Goal: Subscribe to service/newsletter

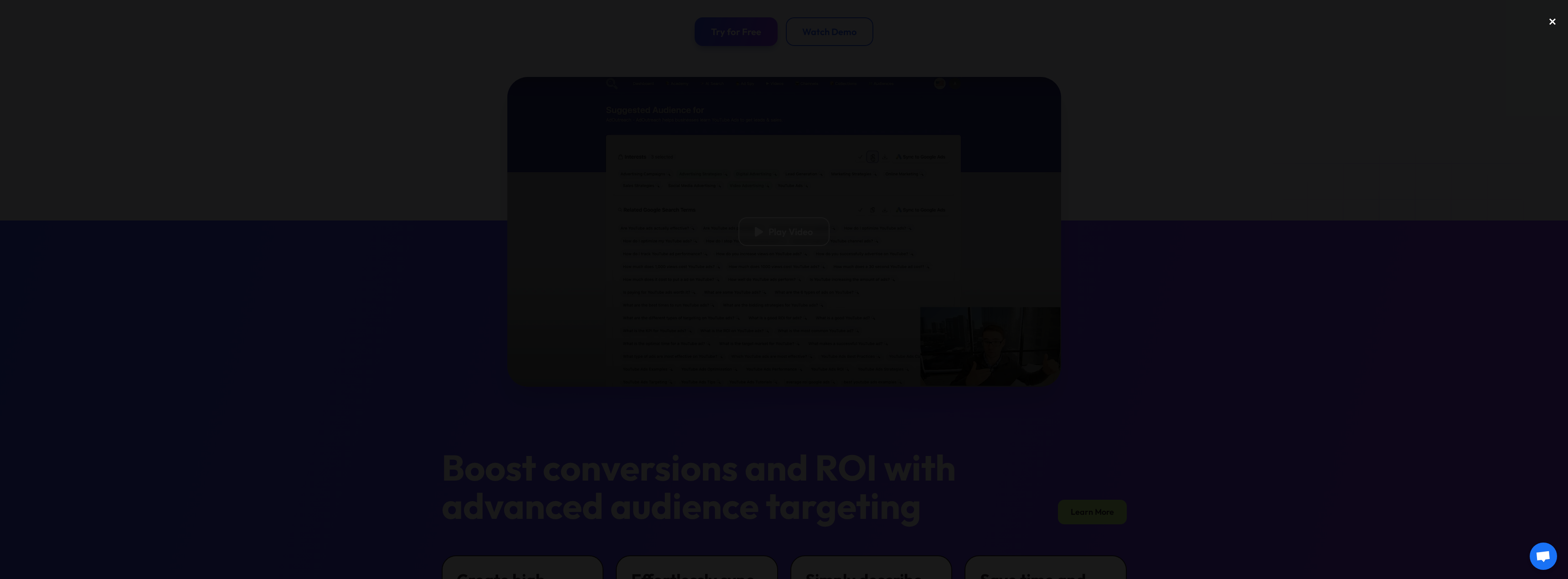
click at [1553, 21] on div "close lightbox" at bounding box center [1552, 21] width 31 height 21
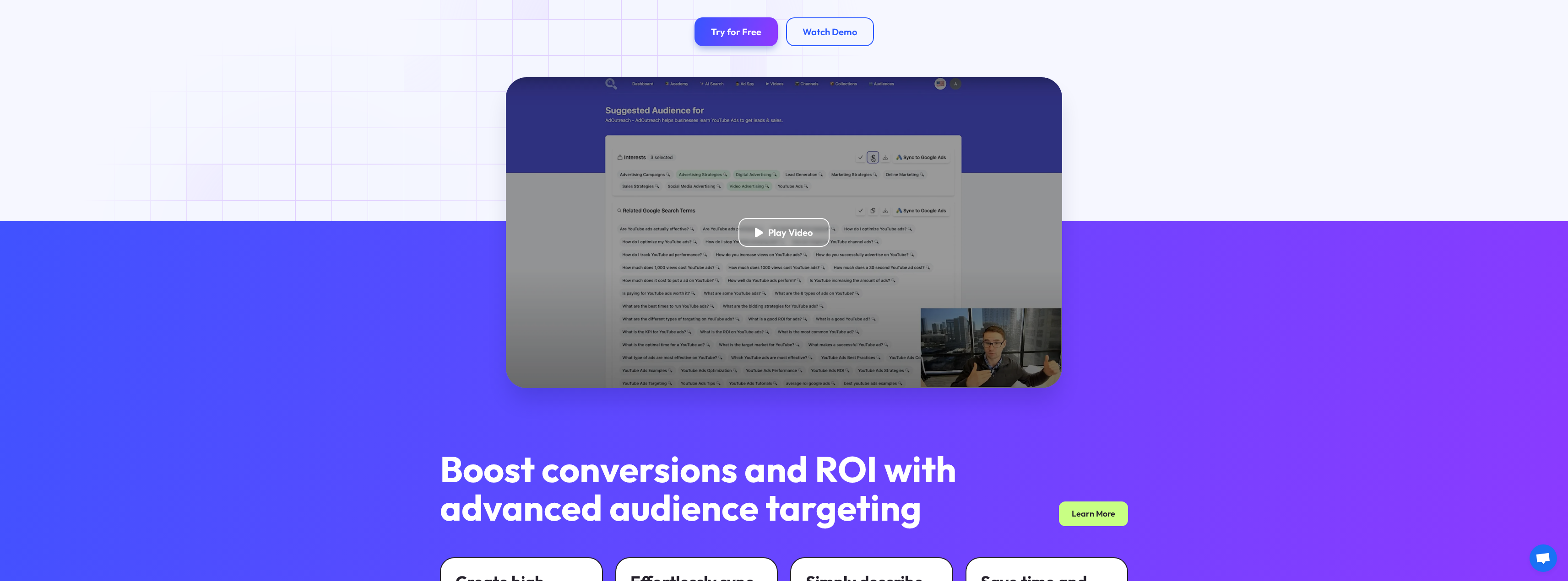
click at [310, 268] on div at bounding box center [784, 466] width 1568 height 488
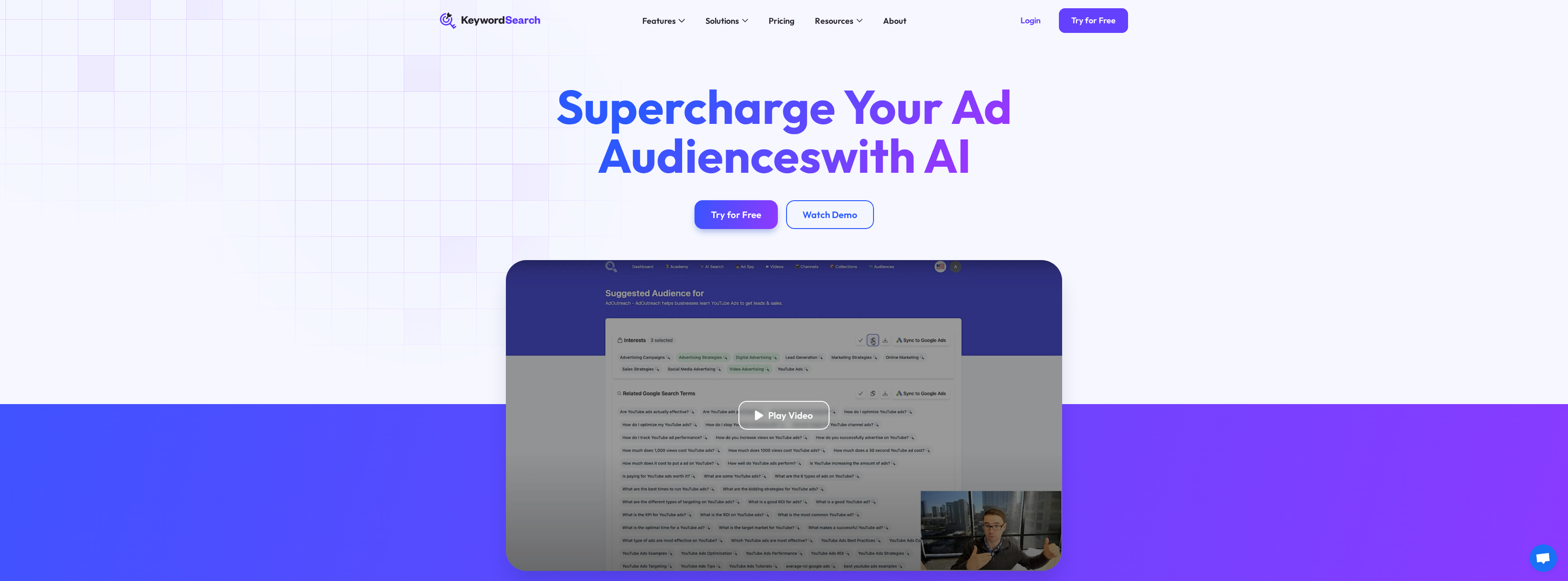
click at [409, 161] on div "Supercharge Your Ad Audiences with AI Try for Free Watch Demo" at bounding box center [784, 151] width 1568 height 219
click at [726, 216] on div "Try for Free" at bounding box center [736, 214] width 51 height 11
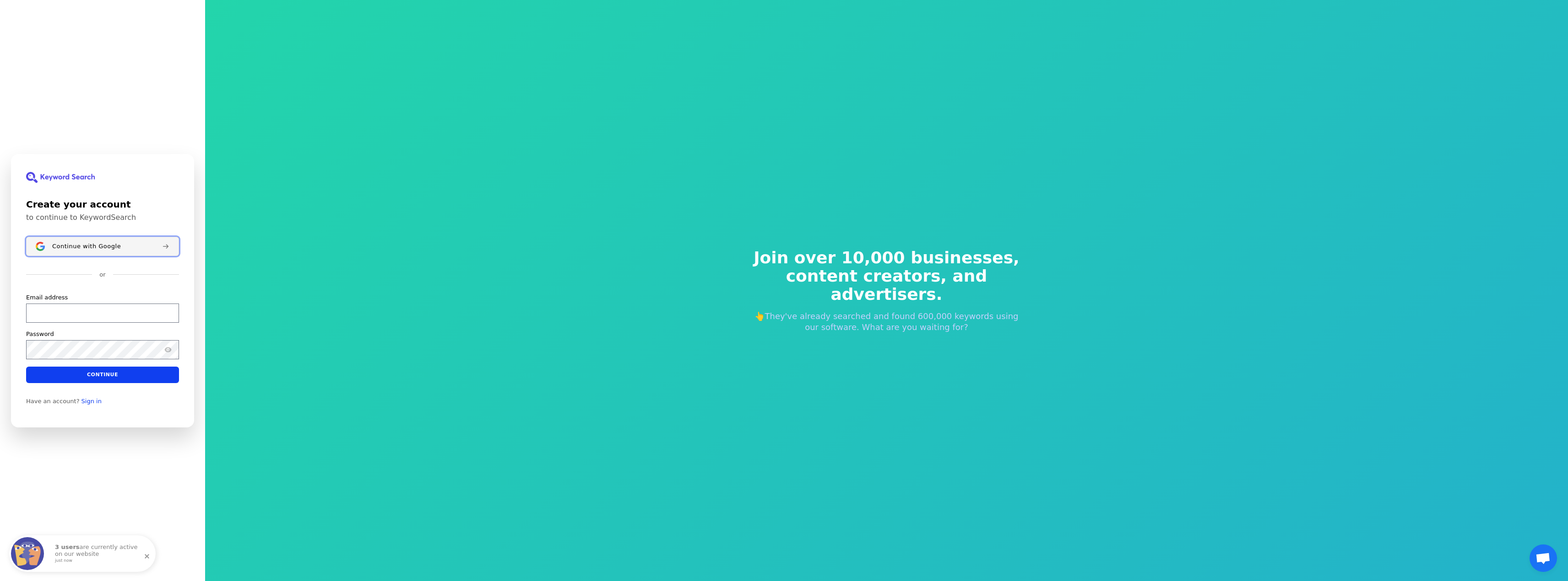
click at [93, 246] on span "Continue with Google" at bounding box center [86, 246] width 68 height 7
